Goal: Task Accomplishment & Management: Use online tool/utility

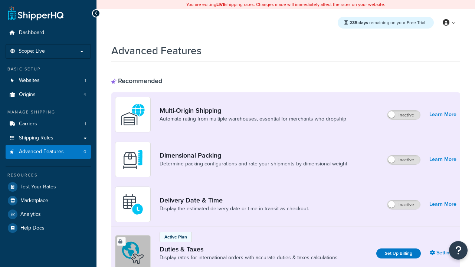
scroll to position [241, 0]
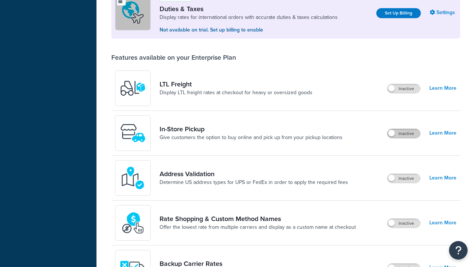
click at [404, 134] on label "Inactive" at bounding box center [404, 133] width 33 height 9
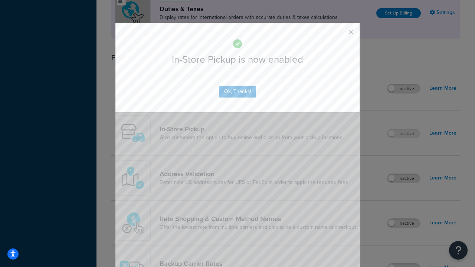
click at [340, 35] on button "button" at bounding box center [340, 35] width 2 height 2
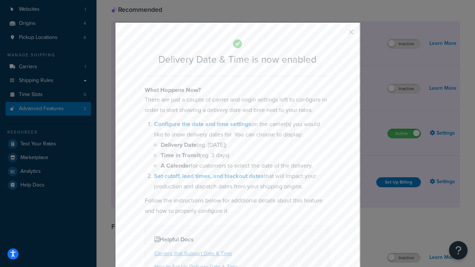
click at [340, 35] on button "button" at bounding box center [340, 35] width 2 height 2
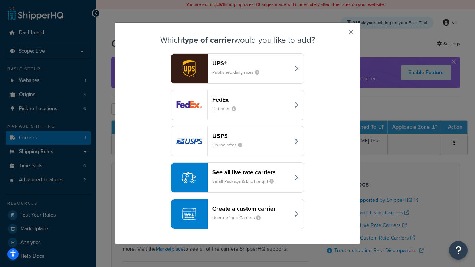
click at [238, 214] on div "Create a custom carrier User-defined Carriers" at bounding box center [251, 214] width 78 height 18
